Goal: Information Seeking & Learning: Learn about a topic

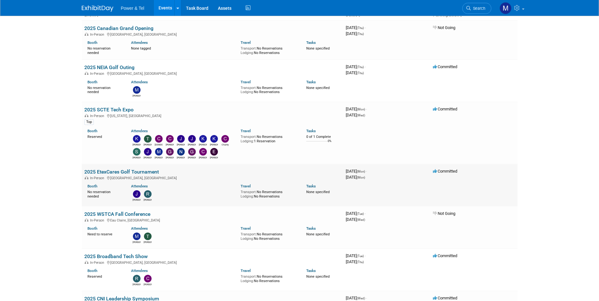
scroll to position [63, 0]
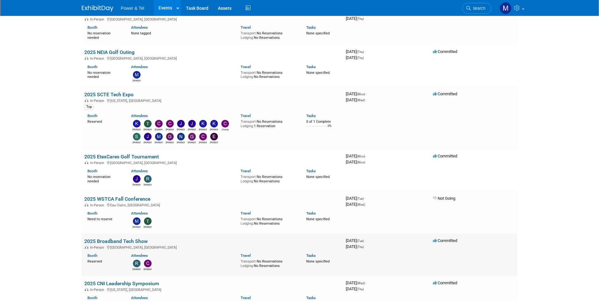
click at [136, 239] on link "2025 Broadband Tech Show" at bounding box center [115, 241] width 63 height 6
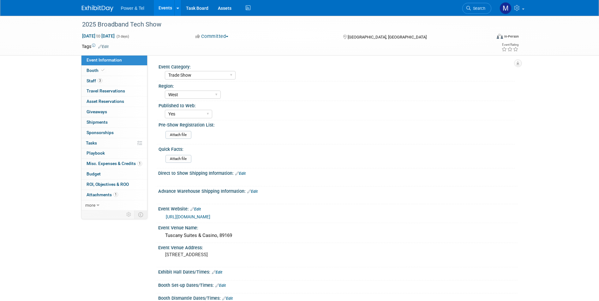
select select "Trade Show"
select select "West"
select select "Yes"
click at [110, 80] on link "3 Staff 3" at bounding box center [114, 81] width 66 height 10
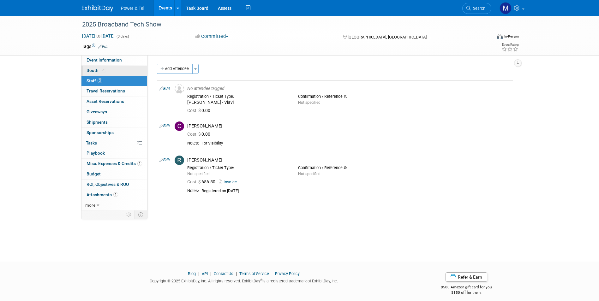
click at [116, 71] on link "Booth" at bounding box center [114, 71] width 66 height 10
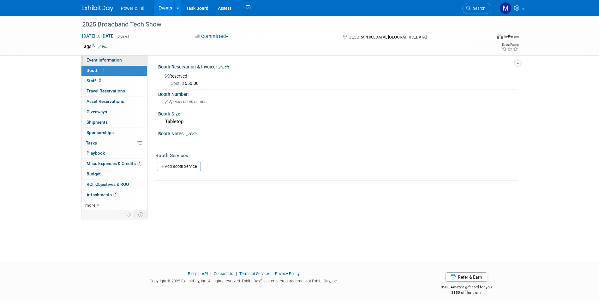
click at [120, 59] on span "Event Information" at bounding box center [103, 59] width 35 height 5
select select "Trade Show"
select select "West"
select select "Yes"
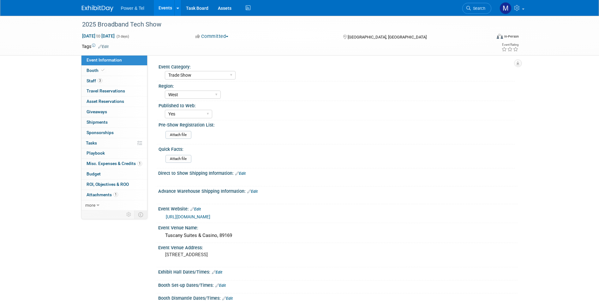
click at [203, 215] on link "https://www.tickettailor.com/events/nta/1624565" at bounding box center [188, 216] width 45 height 5
click at [210, 216] on link "https://www.tickettailor.com/events/nta/1624565" at bounding box center [188, 216] width 45 height 5
click at [107, 74] on link "Booth" at bounding box center [114, 71] width 66 height 10
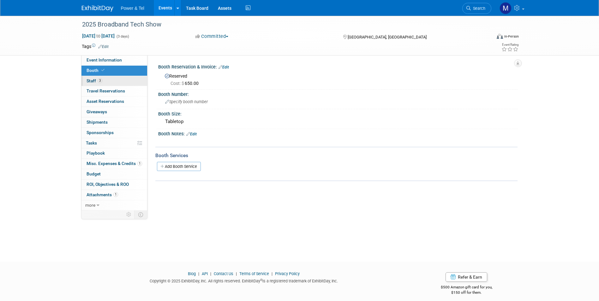
click at [116, 85] on link "3 Staff 3" at bounding box center [114, 81] width 66 height 10
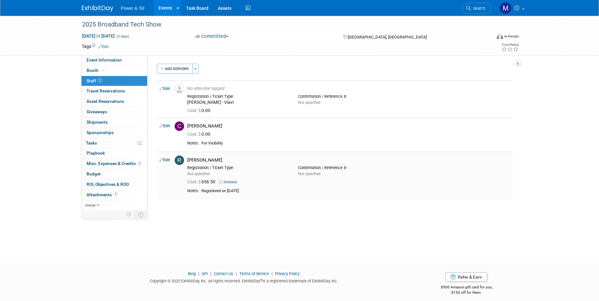
click at [230, 179] on div "Cost: $ 656.50 Invoice" at bounding box center [348, 181] width 332 height 9
click at [231, 180] on link "Invoice" at bounding box center [229, 182] width 21 height 5
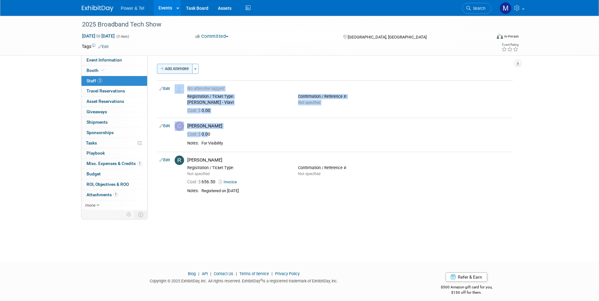
drag, startPoint x: 197, startPoint y: 116, endPoint x: 178, endPoint y: 70, distance: 50.1
click at [178, 70] on div "Add Attendee Toggle Dropdown Quick -Tag Attendees Apply X (me) select all cancel" at bounding box center [335, 132] width 356 height 136
drag, startPoint x: 178, startPoint y: 70, endPoint x: 212, endPoint y: 101, distance: 45.3
click at [214, 101] on div "Chris Machuca - Viavi" at bounding box center [237, 103] width 101 height 6
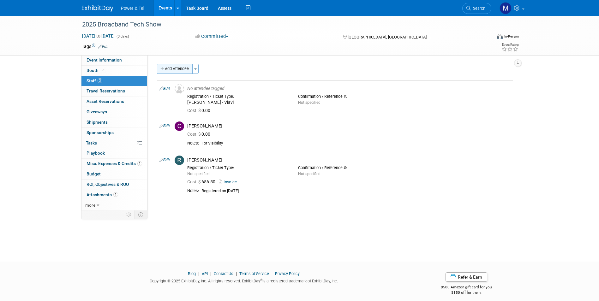
click at [182, 73] on button "Add Attendee" at bounding box center [175, 69] width 36 height 10
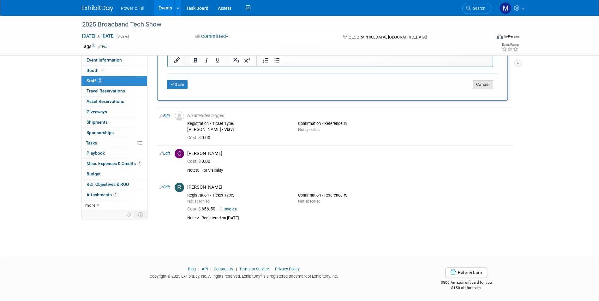
click at [486, 85] on button "Cancel" at bounding box center [482, 84] width 21 height 9
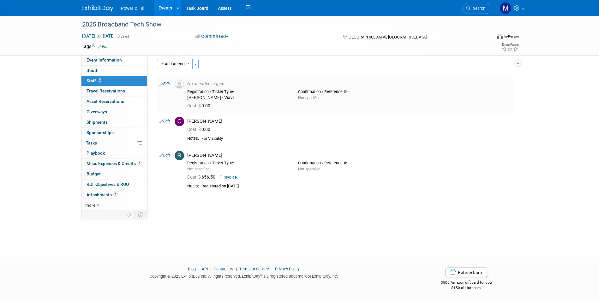
scroll to position [5, 0]
click at [163, 83] on icon at bounding box center [161, 83] width 4 height 7
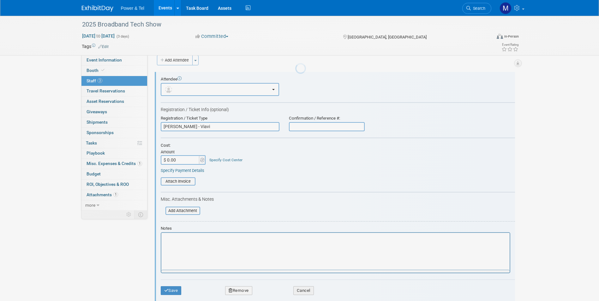
scroll to position [9, 0]
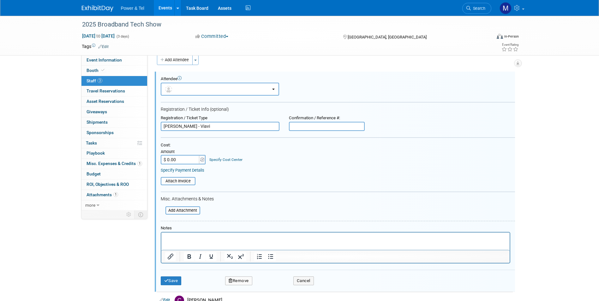
click at [196, 160] on input "$ 0.00" at bounding box center [180, 159] width 39 height 9
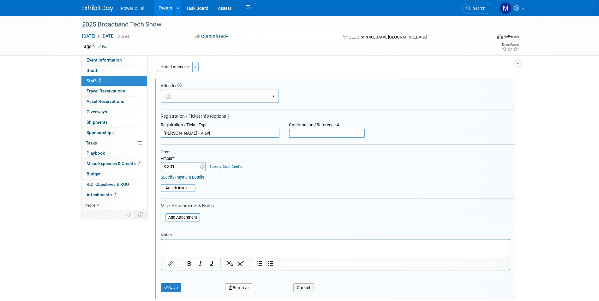
scroll to position [0, 0]
type input "$ 301.00"
click at [178, 190] on input "file" at bounding box center [157, 190] width 75 height 7
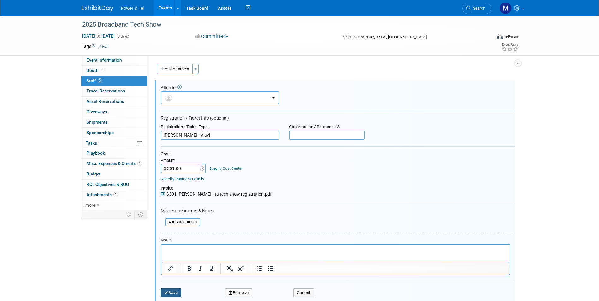
click at [165, 294] on icon "submit" at bounding box center [166, 293] width 4 height 4
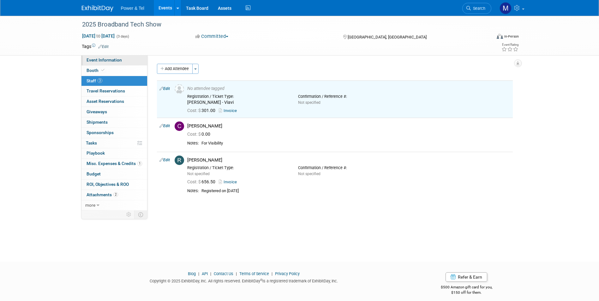
click at [105, 60] on span "Event Information" at bounding box center [103, 59] width 35 height 5
select select "Trade Show"
select select "West"
select select "Yes"
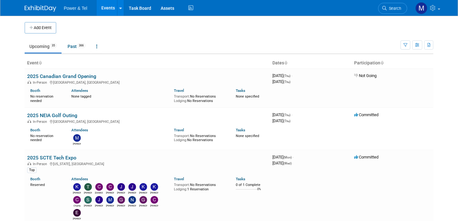
click at [403, 11] on link "Search" at bounding box center [392, 8] width 29 height 11
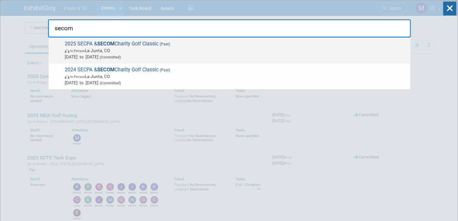
type input "secom"
click at [265, 56] on span "[DATE] to [DATE] (Committed)" at bounding box center [236, 57] width 342 height 6
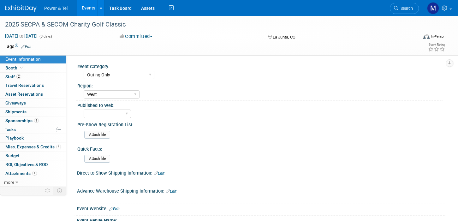
select select "Outing Only"
select select "West"
click at [51, 80] on link "2 Staff 2" at bounding box center [33, 77] width 66 height 9
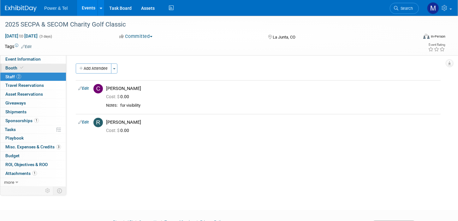
click at [38, 65] on link "Booth" at bounding box center [33, 68] width 66 height 9
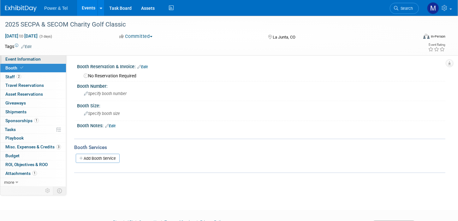
click at [50, 59] on link "Event Information" at bounding box center [33, 59] width 66 height 9
select select "Outing Only"
select select "West"
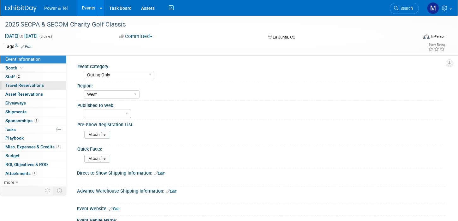
click at [42, 81] on link "0 Travel Reservations 0" at bounding box center [33, 85] width 66 height 9
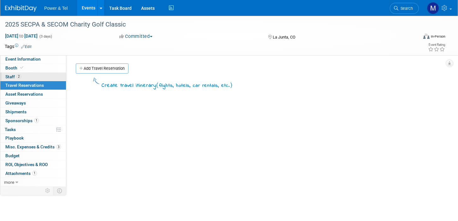
click at [43, 78] on link "2 Staff 2" at bounding box center [33, 77] width 66 height 9
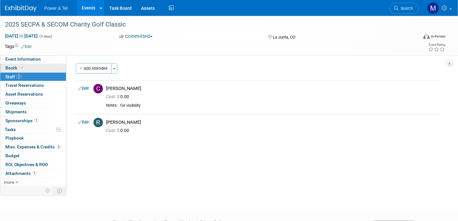
click at [47, 70] on link "Booth" at bounding box center [33, 68] width 66 height 9
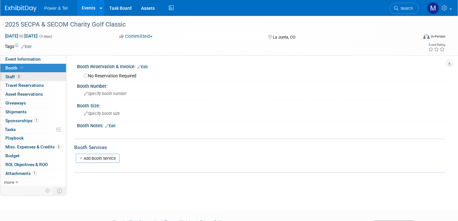
click at [48, 80] on link "2 Staff 2" at bounding box center [33, 77] width 66 height 9
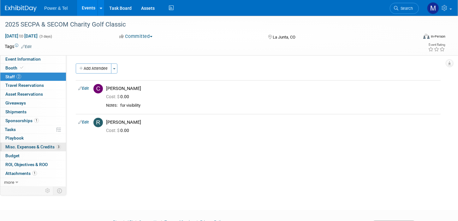
click at [51, 146] on span "Misc. Expenses & Credits 3" at bounding box center [33, 146] width 56 height 5
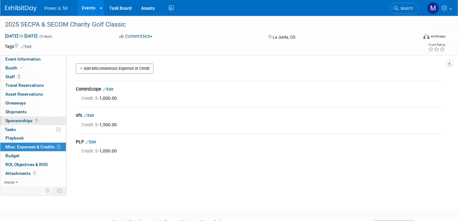
click at [47, 118] on link "1 Sponsorships 1" at bounding box center [33, 120] width 66 height 9
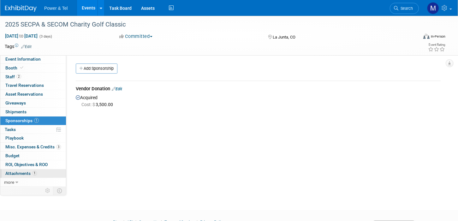
click at [44, 176] on link "1 Attachments 1" at bounding box center [33, 173] width 66 height 9
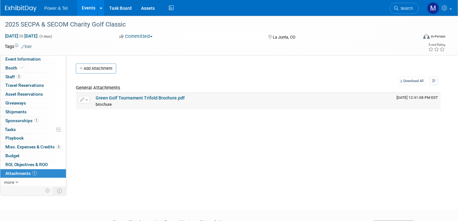
click at [145, 96] on link "Green Golf Tournament Trifold Brochure.pdf" at bounding box center [140, 97] width 89 height 5
click at [407, 16] on div at bounding box center [208, 18] width 410 height 5
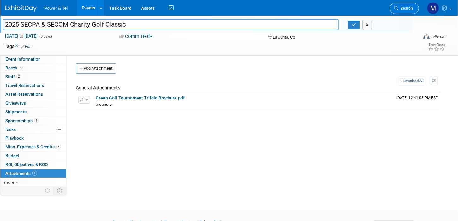
click at [407, 11] on link "Search" at bounding box center [404, 8] width 29 height 11
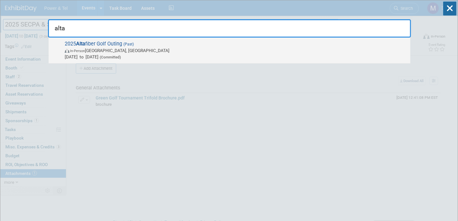
type input "alta"
click at [233, 49] on span "In-Person Maineville, OH" at bounding box center [236, 50] width 342 height 6
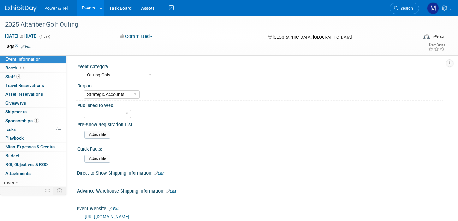
select select "Outing Only"
select select "Strategic Accounts"
click at [52, 68] on link "Booth" at bounding box center [33, 68] width 66 height 9
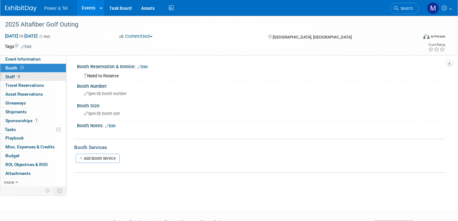
click at [53, 74] on link "4 Staff 4" at bounding box center [33, 77] width 66 height 9
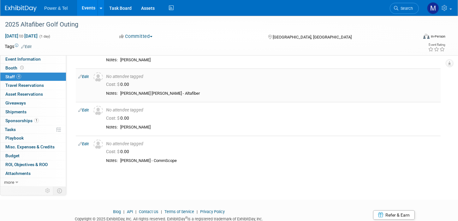
scroll to position [63, 0]
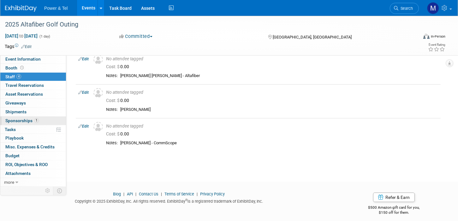
click at [42, 119] on link "1 Sponsorships 1" at bounding box center [33, 120] width 66 height 9
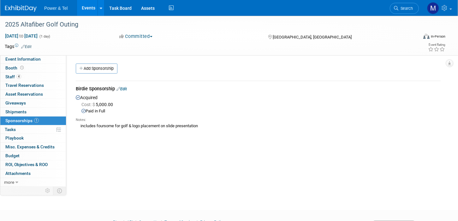
click at [47, 52] on div "Tags Edit Event Rating" at bounding box center [225, 47] width 450 height 11
click at [47, 72] on link "Booth" at bounding box center [33, 68] width 66 height 9
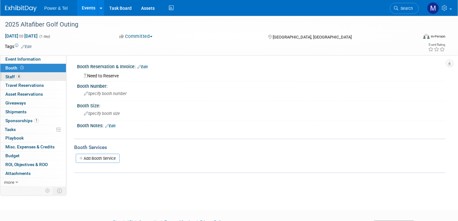
click at [48, 79] on link "4 Staff 4" at bounding box center [33, 77] width 66 height 9
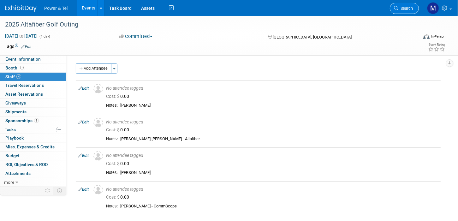
click at [405, 6] on link "Search" at bounding box center [404, 8] width 29 height 11
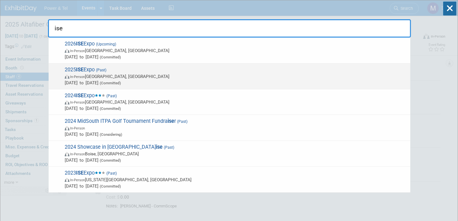
type input "ise"
click at [261, 82] on span "Jul 29, 2025 to Jul 31, 2025 (Committed)" at bounding box center [236, 83] width 342 height 6
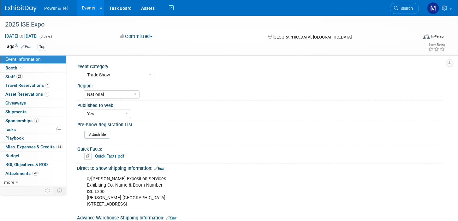
select select "Trade Show"
select select "National"
select select "Yes"
click at [403, 9] on span "Search" at bounding box center [405, 8] width 15 height 5
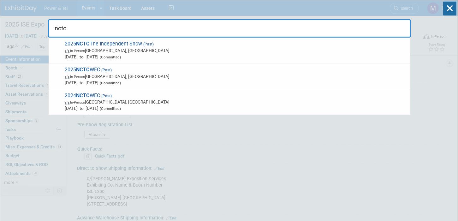
type input "nctc"
click at [447, 11] on icon at bounding box center [449, 9] width 13 height 14
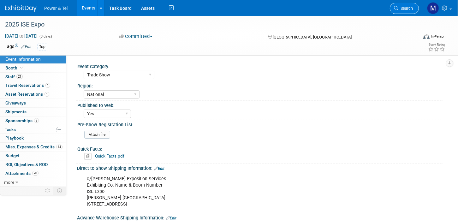
click at [404, 11] on link "Search" at bounding box center [404, 8] width 29 height 11
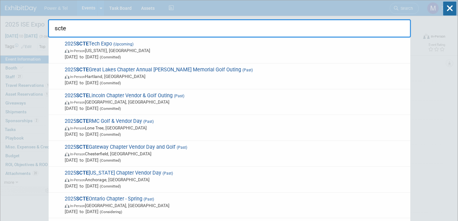
drag, startPoint x: 375, startPoint y: 30, endPoint x: 44, endPoint y: 28, distance: 331.4
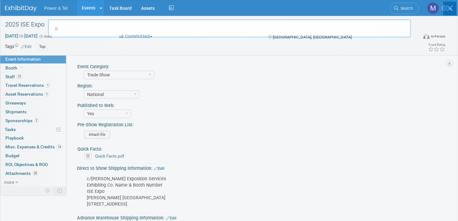
type input "a"
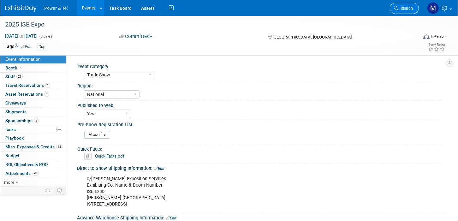
click at [402, 8] on span "Search" at bounding box center [405, 8] width 15 height 5
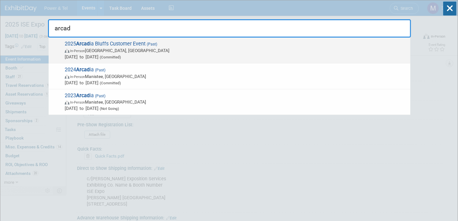
type input "arcad"
click at [224, 49] on span "In-Person Arcadia, MI" at bounding box center [236, 50] width 342 height 6
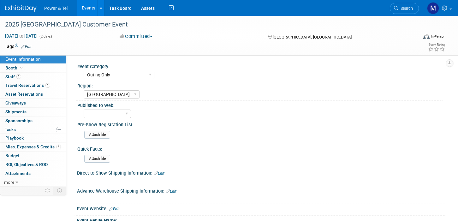
select select "Outing Only"
select select "[GEOGRAPHIC_DATA]"
click at [344, 115] on div "Yes No" at bounding box center [263, 113] width 359 height 10
